Goal: Task Accomplishment & Management: Manage account settings

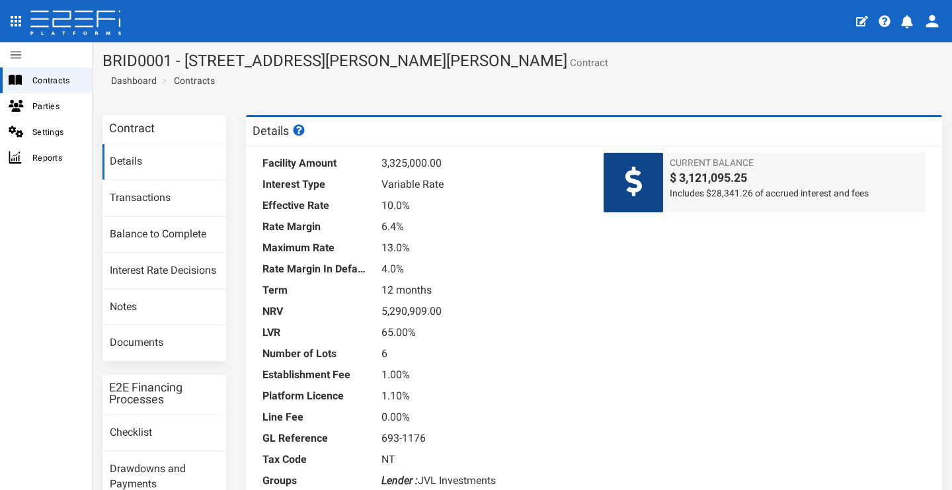
drag, startPoint x: 499, startPoint y: 61, endPoint x: 526, endPoint y: 63, distance: 26.5
click at [526, 63] on h1 "BRID0001 - 11 Desertrose Crescent, Bridgeman Downs - 693-1176 Contract" at bounding box center [522, 60] width 840 height 17
click at [520, 124] on div "Details" at bounding box center [594, 131] width 696 height 29
click at [65, 76] on span "Contracts" at bounding box center [56, 80] width 49 height 15
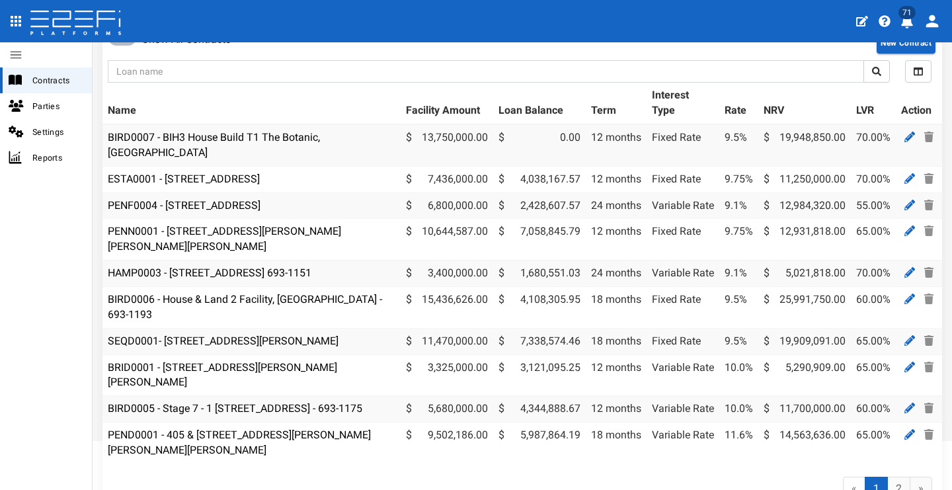
scroll to position [169, 0]
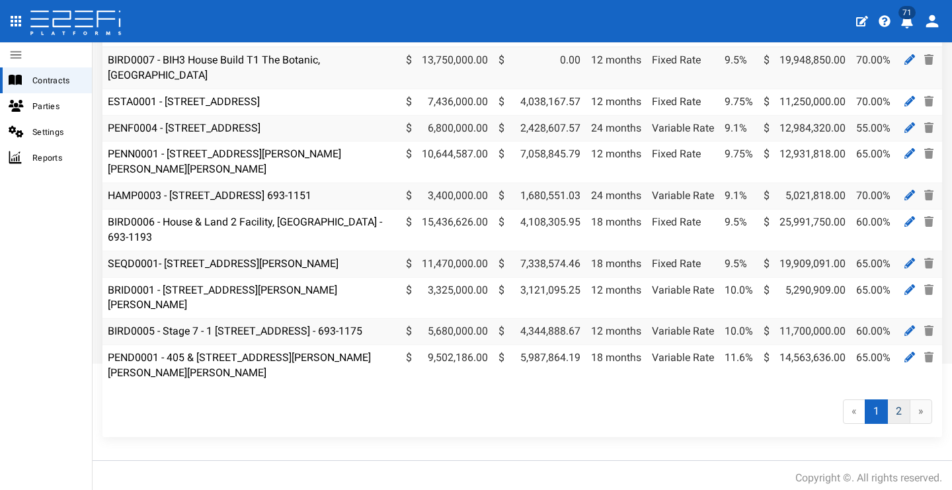
click at [893, 414] on link "2" at bounding box center [898, 411] width 23 height 24
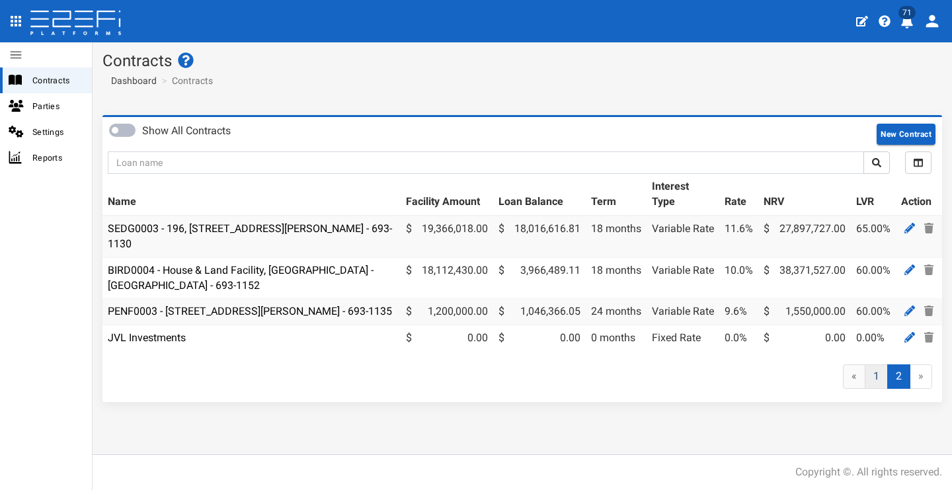
click at [875, 389] on link "1" at bounding box center [876, 376] width 23 height 24
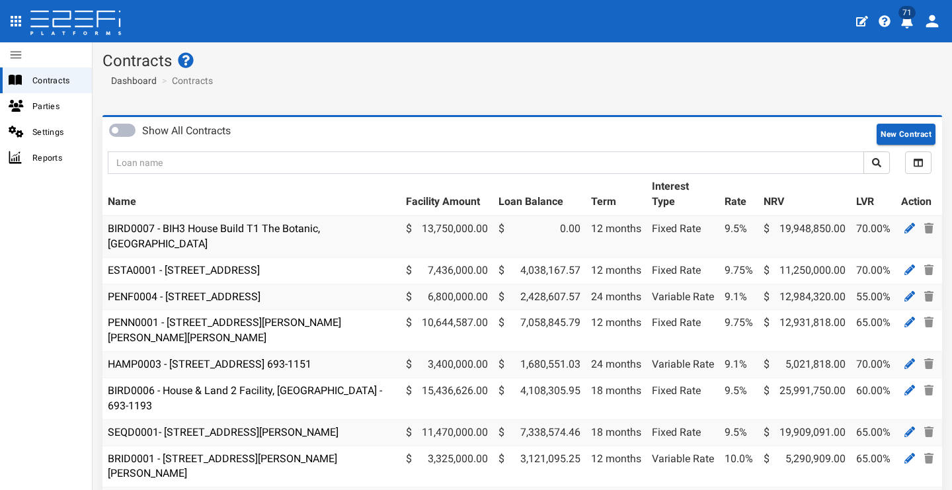
click at [908, 18] on span "71" at bounding box center [907, 12] width 17 height 13
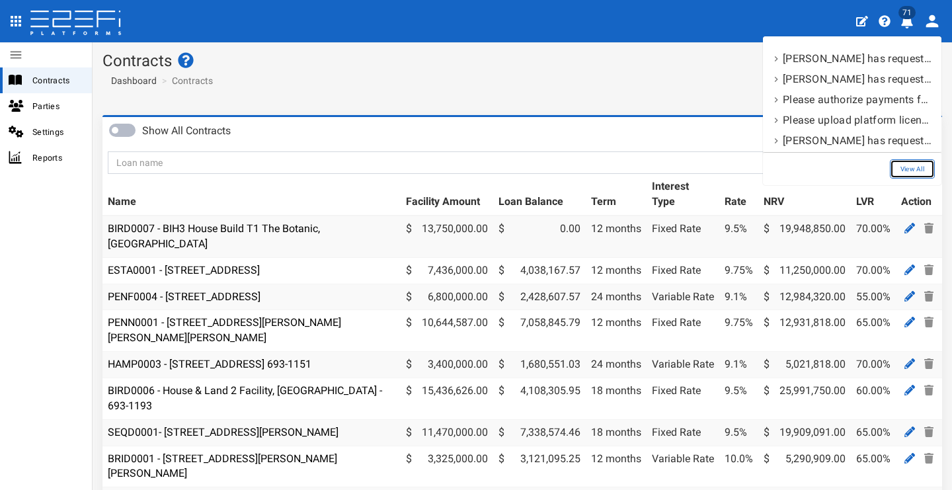
click at [915, 164] on link "View All" at bounding box center [912, 168] width 45 height 19
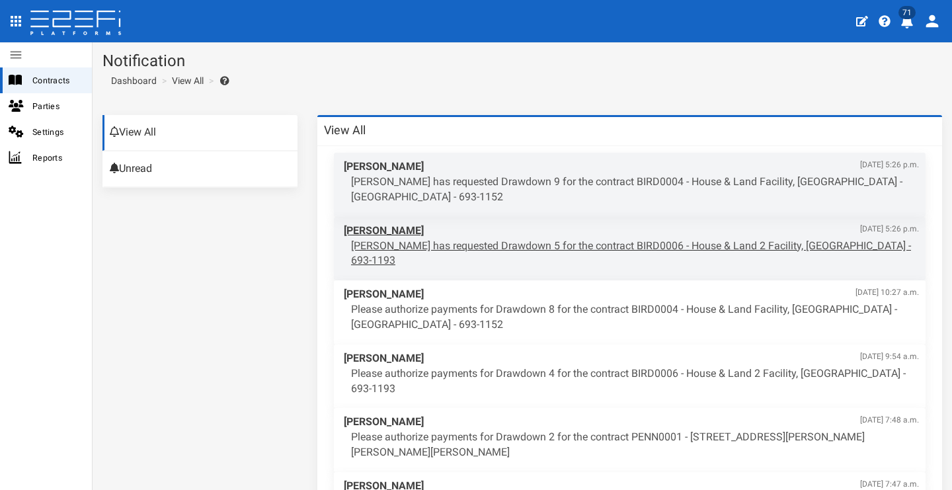
click at [622, 245] on p "Aaron Faull has requested Drawdown 5 for the contract BIRD0006 - House & Land 2…" at bounding box center [635, 254] width 568 height 30
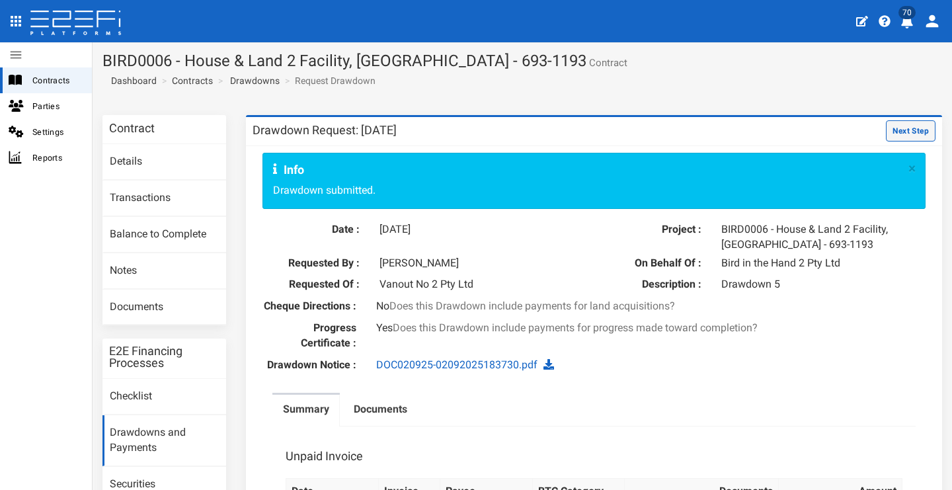
click at [912, 130] on button "Next Step" at bounding box center [911, 130] width 50 height 21
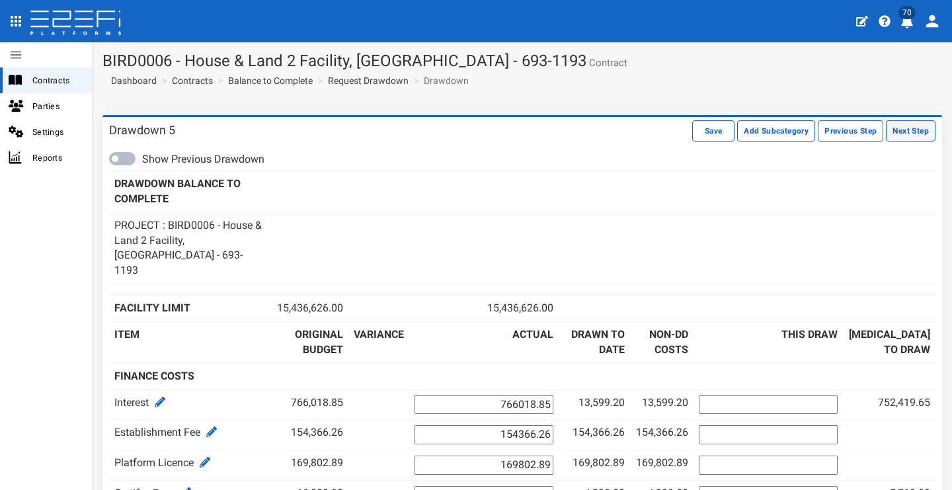
click at [899, 133] on button "Next Step" at bounding box center [911, 130] width 50 height 21
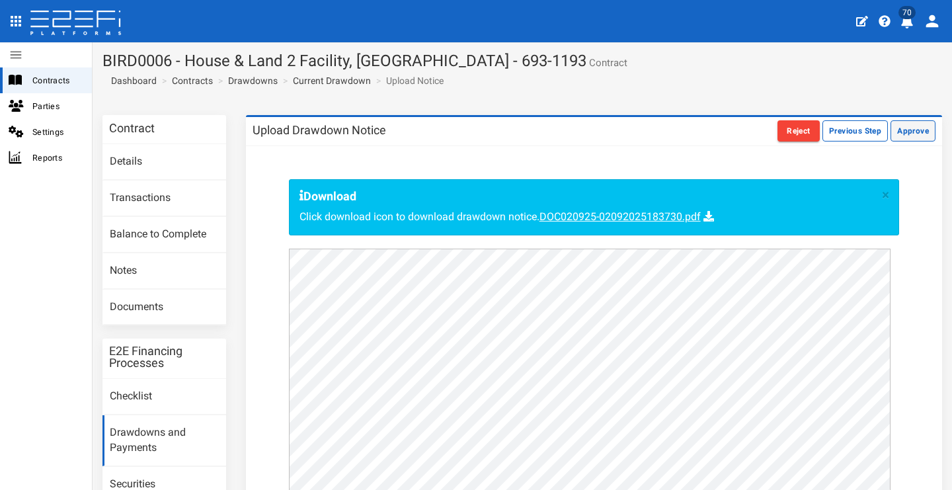
click at [899, 131] on button "Approve" at bounding box center [913, 130] width 45 height 21
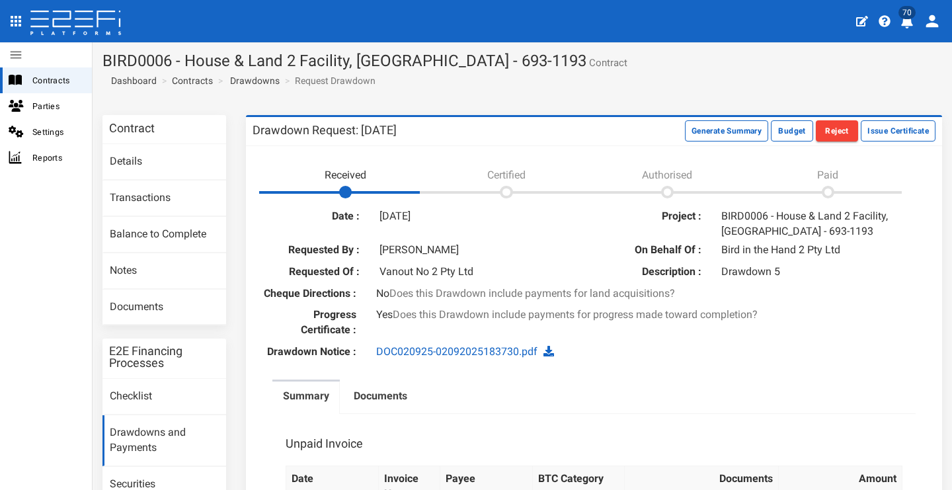
click at [910, 20] on icon "profile" at bounding box center [907, 21] width 12 height 13
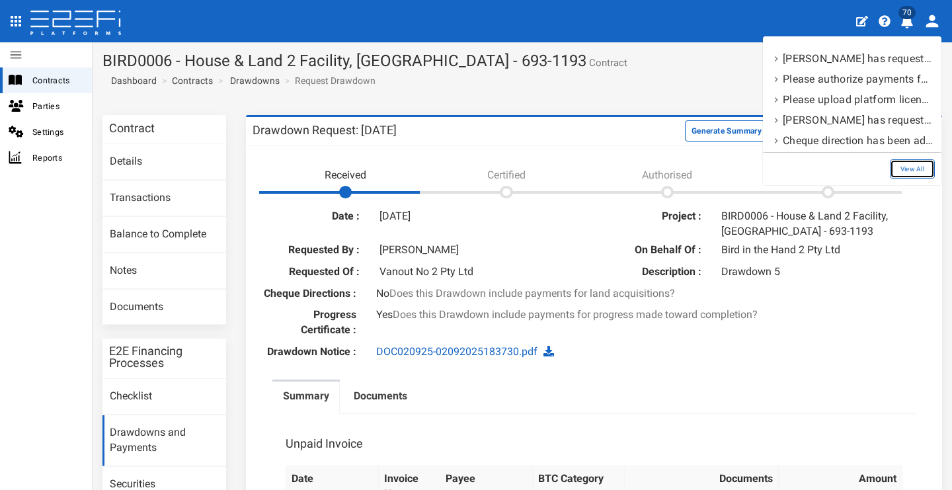
click at [918, 168] on link "View All" at bounding box center [912, 168] width 45 height 19
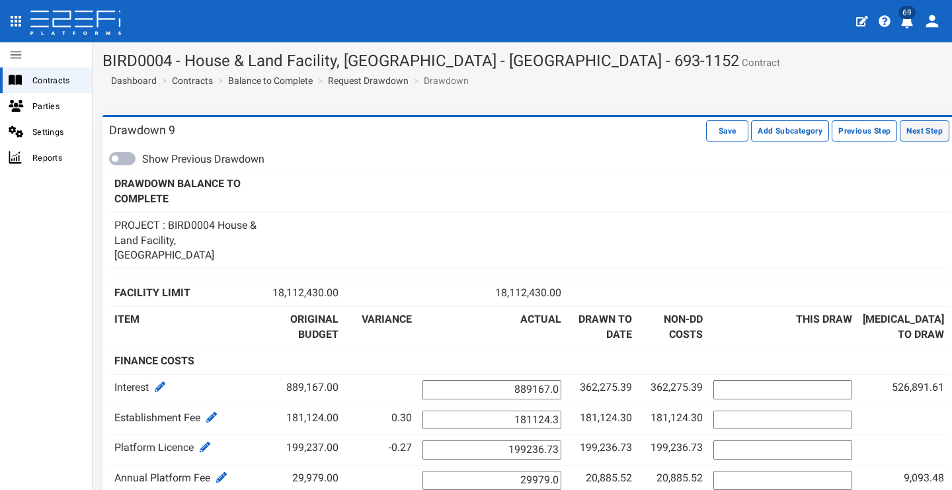
click at [900, 137] on button "Next Step" at bounding box center [925, 130] width 50 height 21
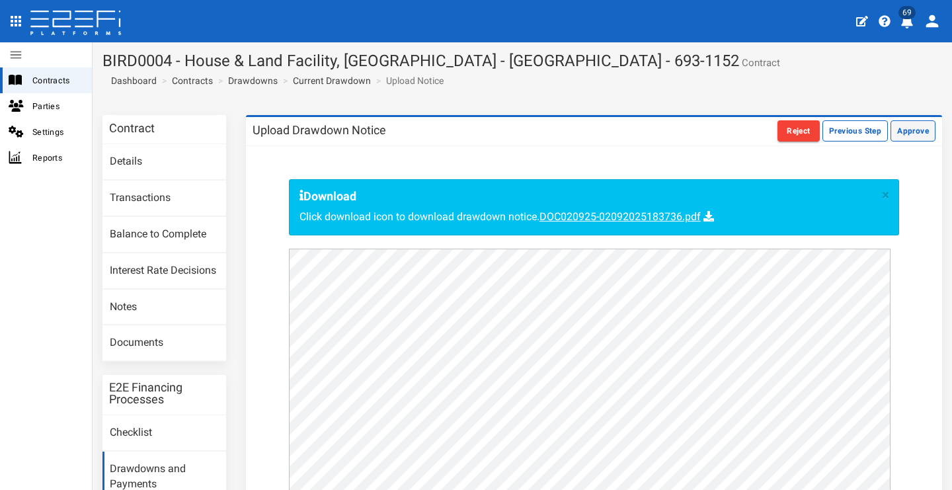
click at [920, 136] on button "Approve" at bounding box center [913, 130] width 45 height 21
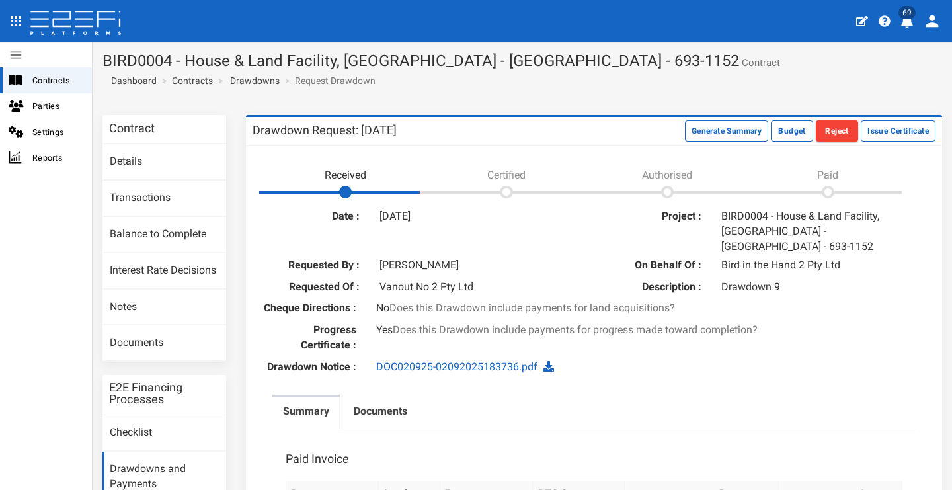
drag, startPoint x: 905, startPoint y: 20, endPoint x: 901, endPoint y: 35, distance: 14.9
click at [904, 20] on icon "profile" at bounding box center [907, 21] width 12 height 13
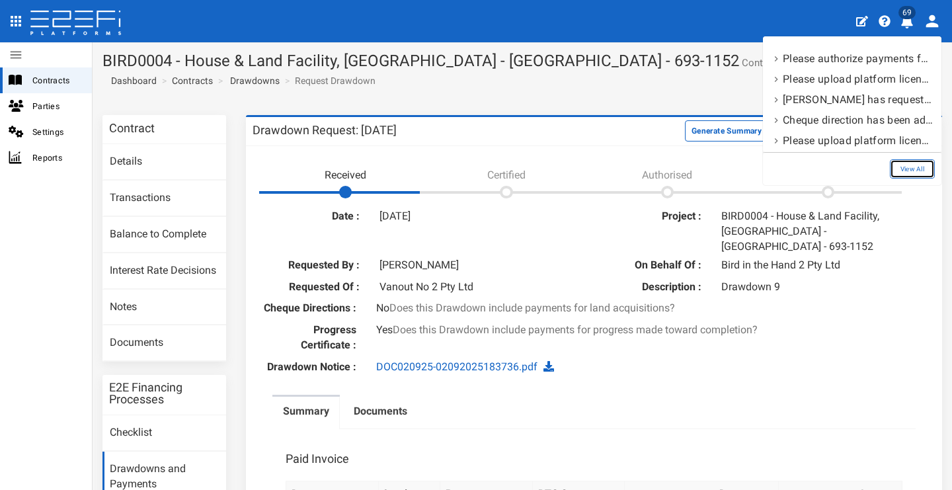
click at [903, 168] on link "View All" at bounding box center [912, 168] width 45 height 19
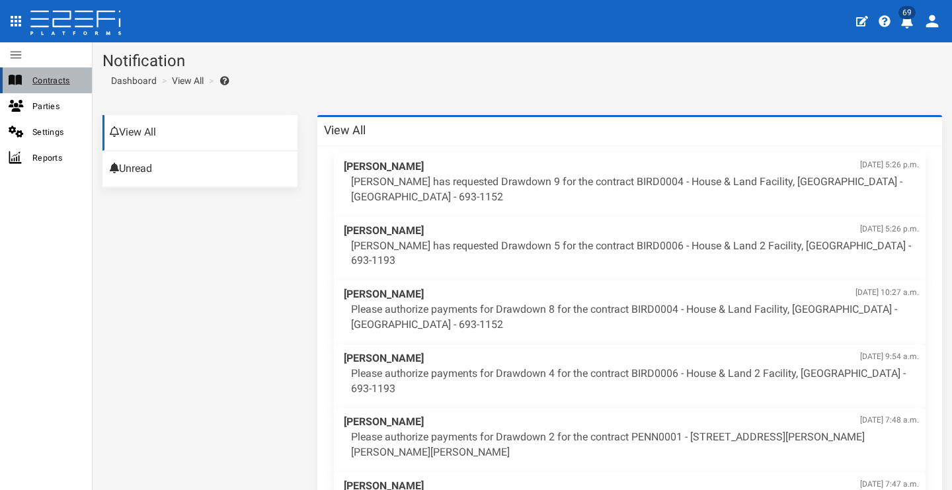
click at [72, 87] on span "Contracts" at bounding box center [56, 80] width 49 height 15
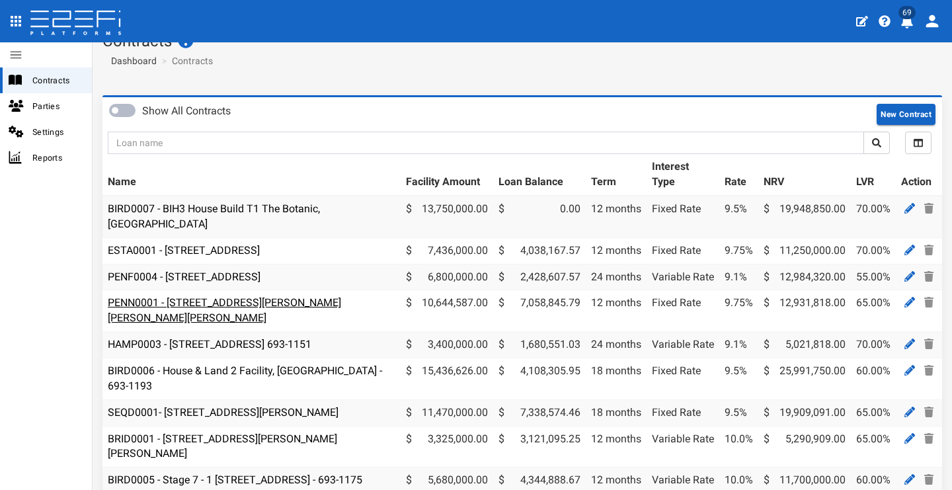
scroll to position [173, 0]
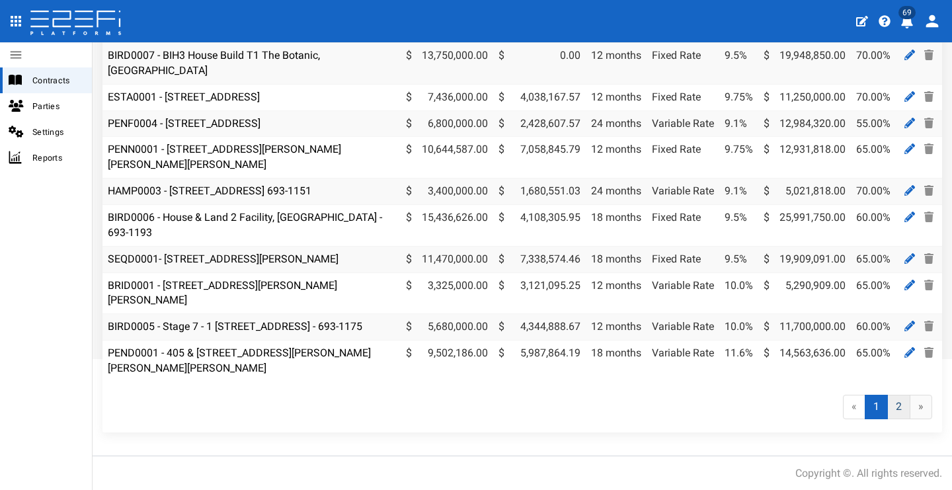
click at [895, 408] on link "2" at bounding box center [898, 407] width 23 height 24
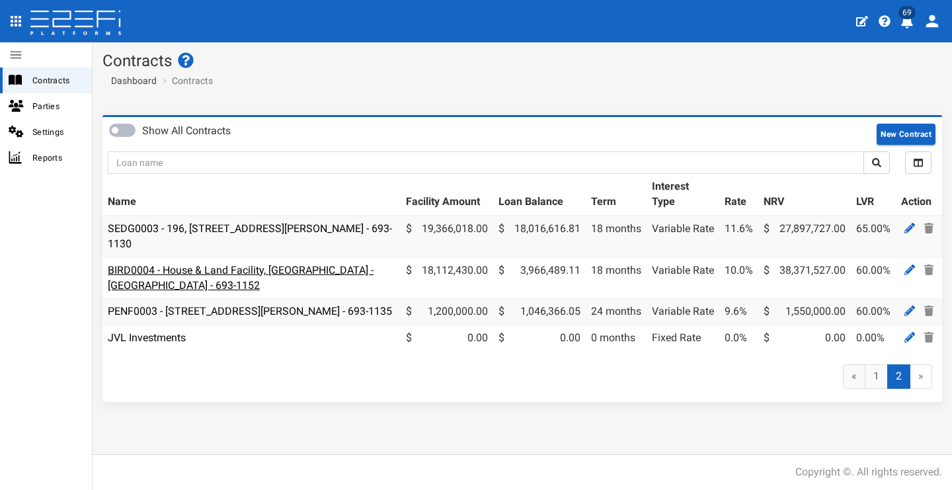
click at [221, 268] on link "BIRD0004 - House & Land Facility, [GEOGRAPHIC_DATA] - [GEOGRAPHIC_DATA] - 693-1…" at bounding box center [241, 278] width 266 height 28
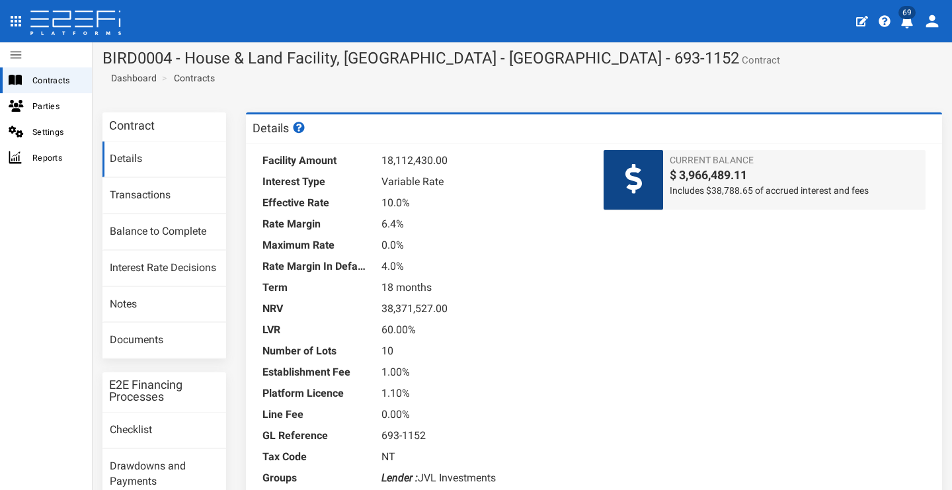
scroll to position [214, 0]
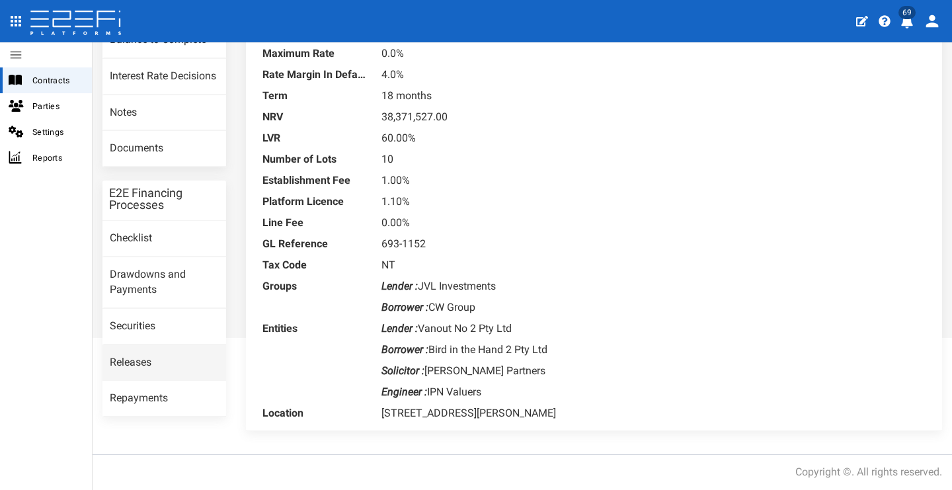
click at [190, 345] on link "Releases" at bounding box center [164, 363] width 124 height 36
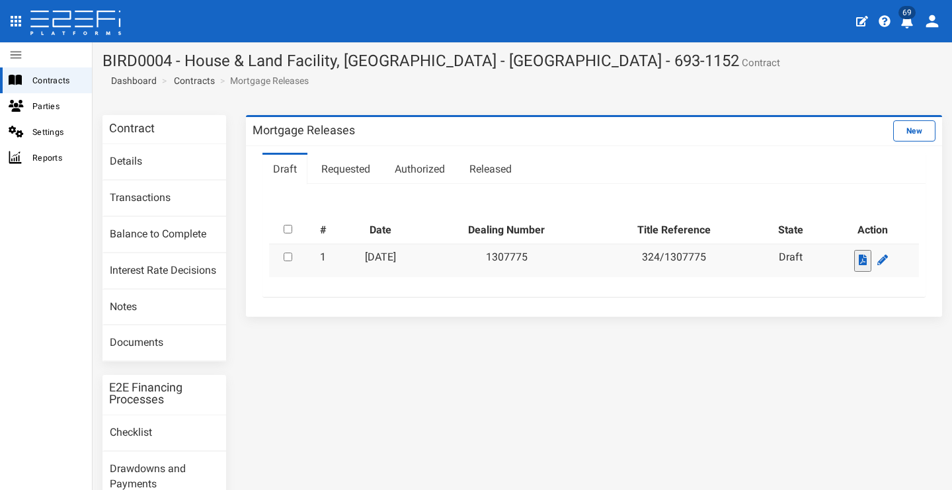
click at [284, 253] on input "checkbox" at bounding box center [288, 257] width 9 height 9
checkbox input "false"
click at [879, 255] on icon at bounding box center [882, 260] width 11 height 11
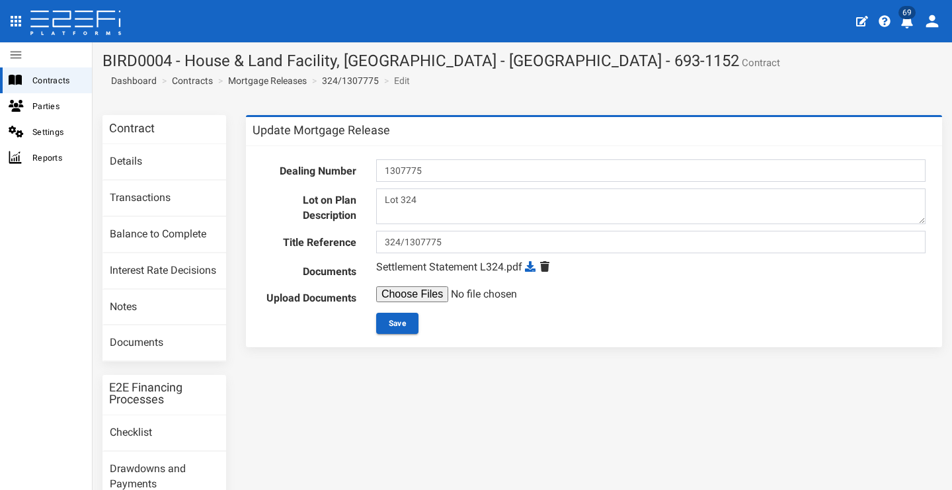
click at [545, 268] on icon at bounding box center [544, 266] width 9 height 11
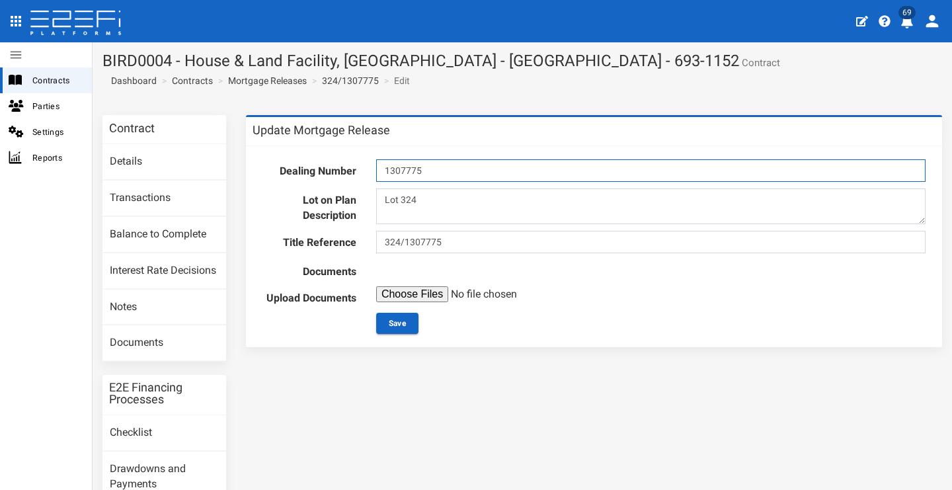
drag, startPoint x: 440, startPoint y: 168, endPoint x: 339, endPoint y: 165, distance: 100.5
click at [339, 165] on div "Dealing Number 1307775" at bounding box center [594, 170] width 683 height 22
drag, startPoint x: 424, startPoint y: 193, endPoint x: 341, endPoint y: 196, distance: 82.7
click at [342, 196] on div "Lot on Plan Description Lot 324" at bounding box center [594, 206] width 683 height 36
drag, startPoint x: 458, startPoint y: 206, endPoint x: 392, endPoint y: 212, distance: 65.7
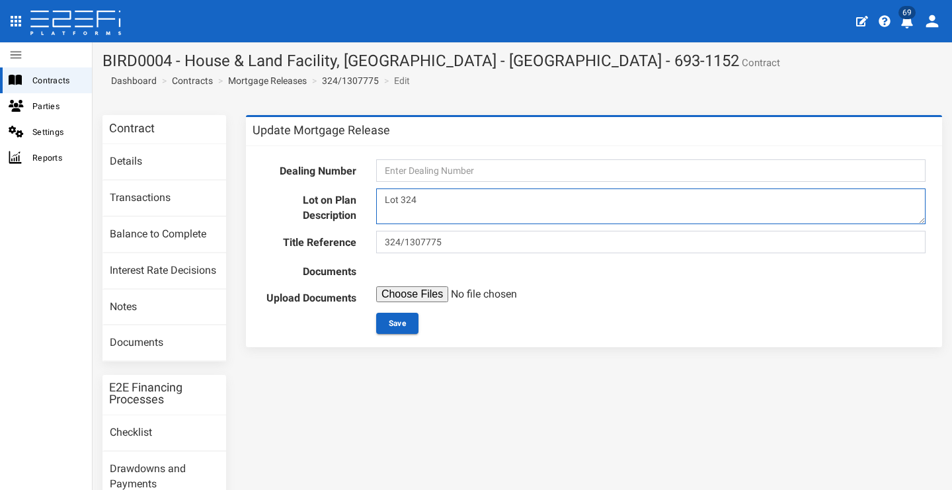
click at [366, 198] on div "Lot 324" at bounding box center [650, 206] width 569 height 36
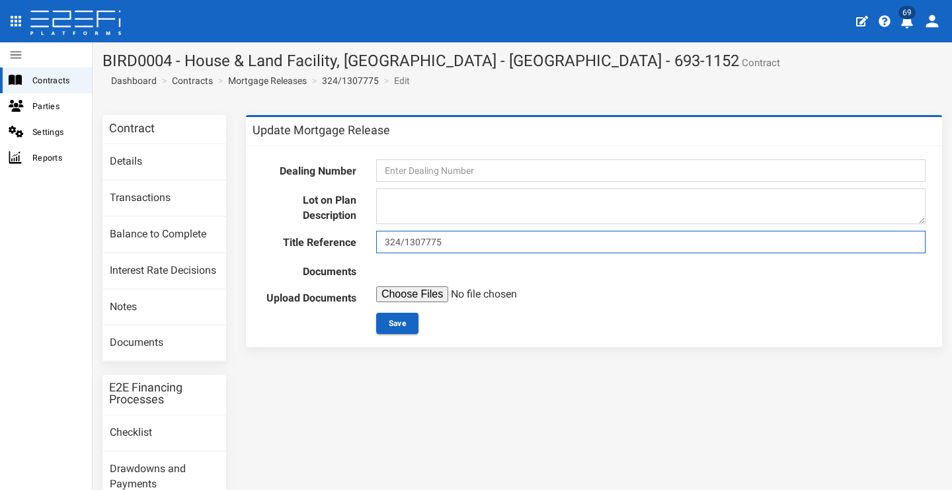
drag, startPoint x: 440, startPoint y: 241, endPoint x: 362, endPoint y: 248, distance: 79.0
click at [366, 241] on div "324/1307775" at bounding box center [650, 242] width 569 height 22
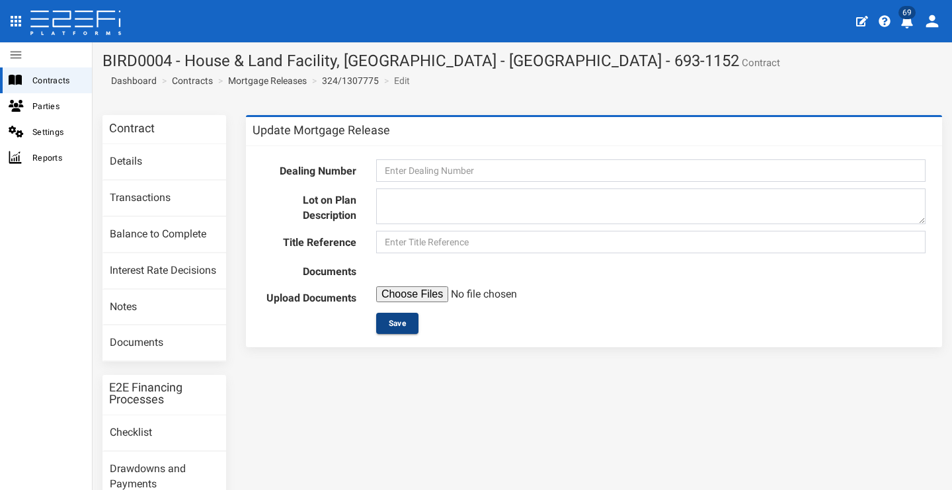
click at [386, 316] on button "Save" at bounding box center [397, 323] width 42 height 21
